Goal: Task Accomplishment & Management: Manage account settings

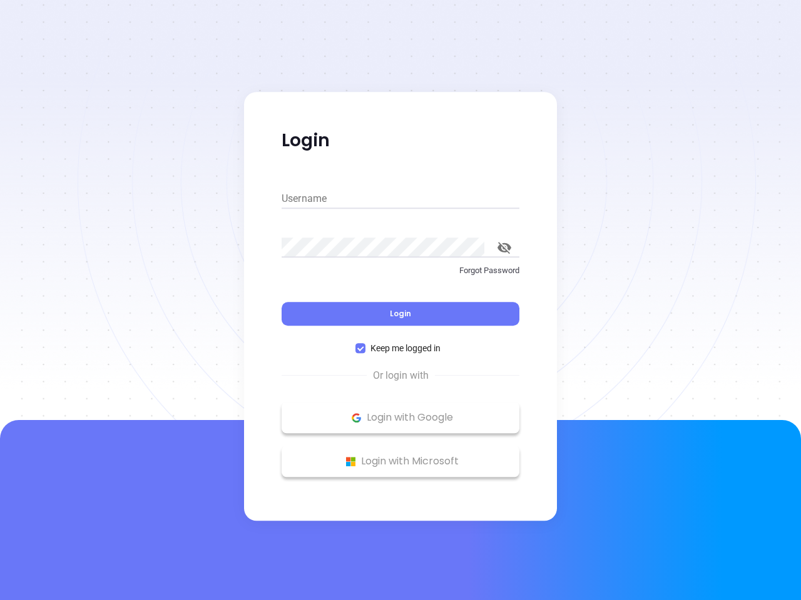
click at [400, 300] on div "Login" at bounding box center [400, 306] width 238 height 39
click at [400, 199] on input "Username" at bounding box center [400, 199] width 238 height 20
click at [504, 248] on icon "toggle password visibility" at bounding box center [504, 248] width 14 height 12
click at [400, 314] on span "Login" at bounding box center [400, 313] width 21 height 11
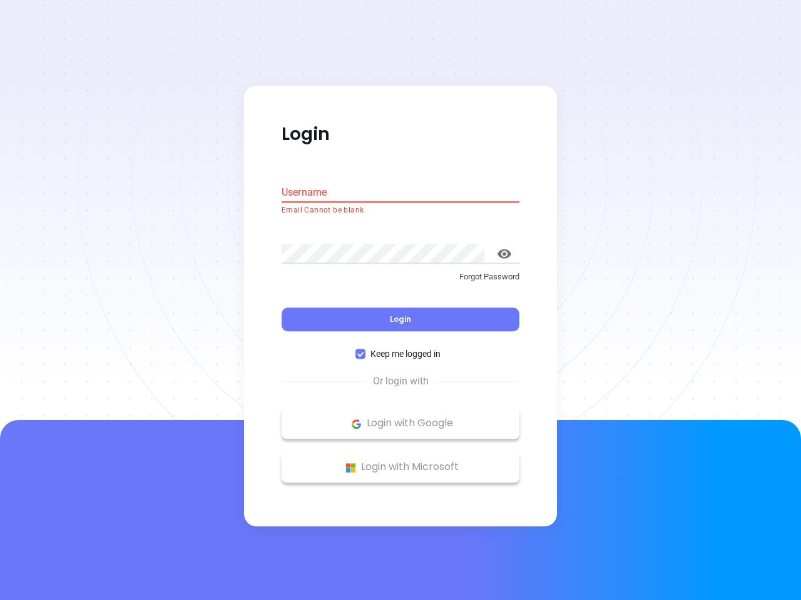
click at [400, 348] on span "Keep me logged in" at bounding box center [405, 355] width 80 height 14
click at [365, 350] on input "Keep me logged in" at bounding box center [360, 355] width 10 height 10
checkbox input "false"
click at [400, 418] on p "Login with Google" at bounding box center [400, 424] width 225 height 19
click at [400, 462] on p "Login with Microsoft" at bounding box center [400, 467] width 225 height 19
